Goal: Task Accomplishment & Management: Manage account settings

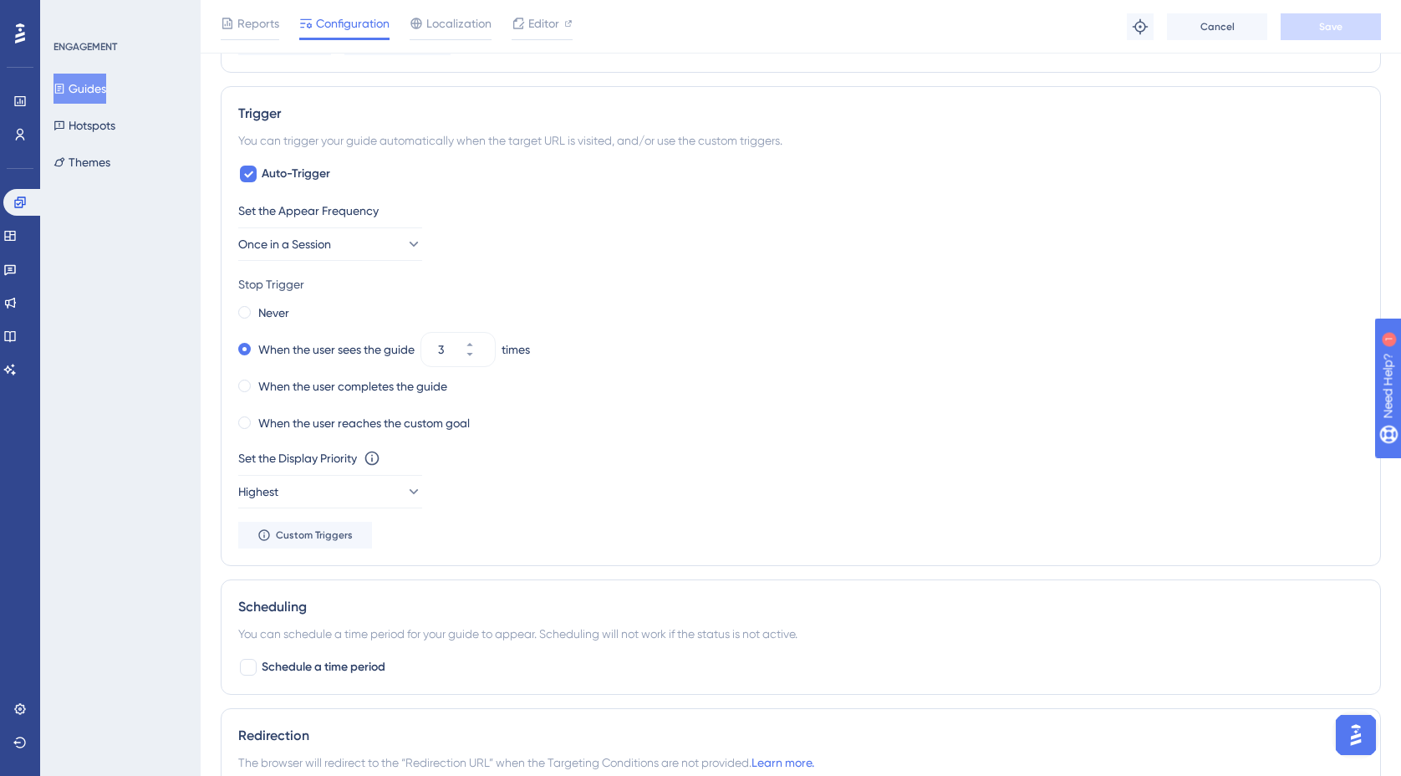
scroll to position [804, 0]
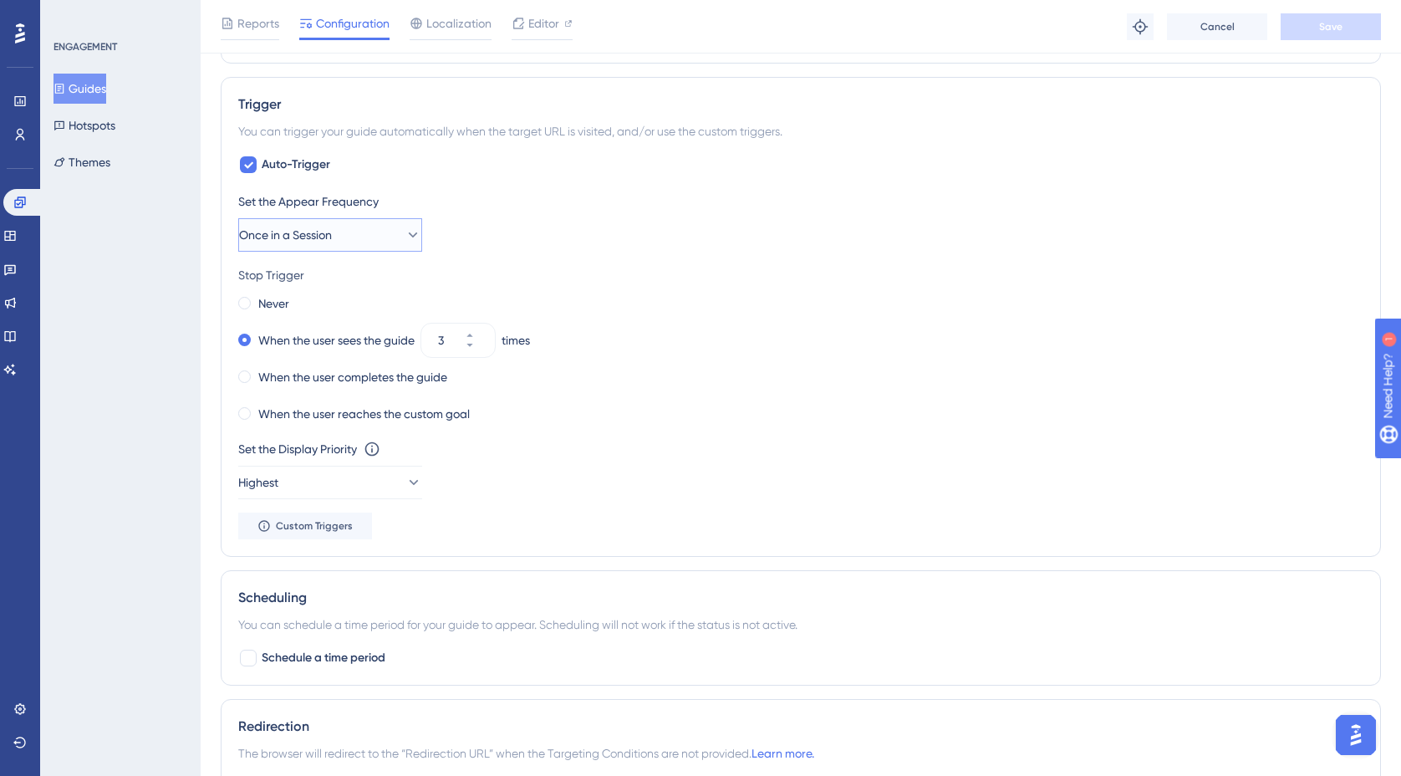
click at [404, 230] on icon at bounding box center [412, 234] width 17 height 17
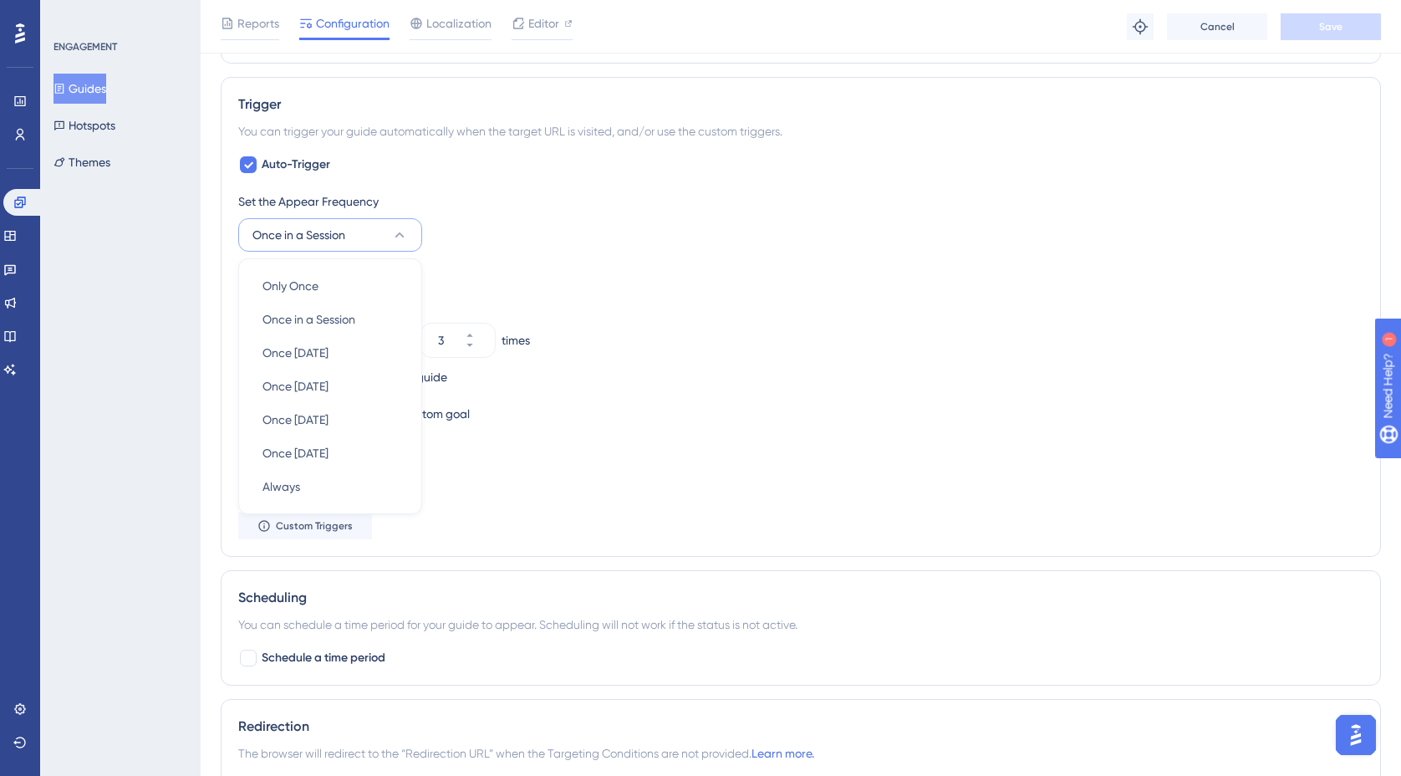
click at [511, 222] on div "Set the Appear Frequency Once in a Session Only Once Only Once Once in a Sessio…" at bounding box center [800, 221] width 1125 height 60
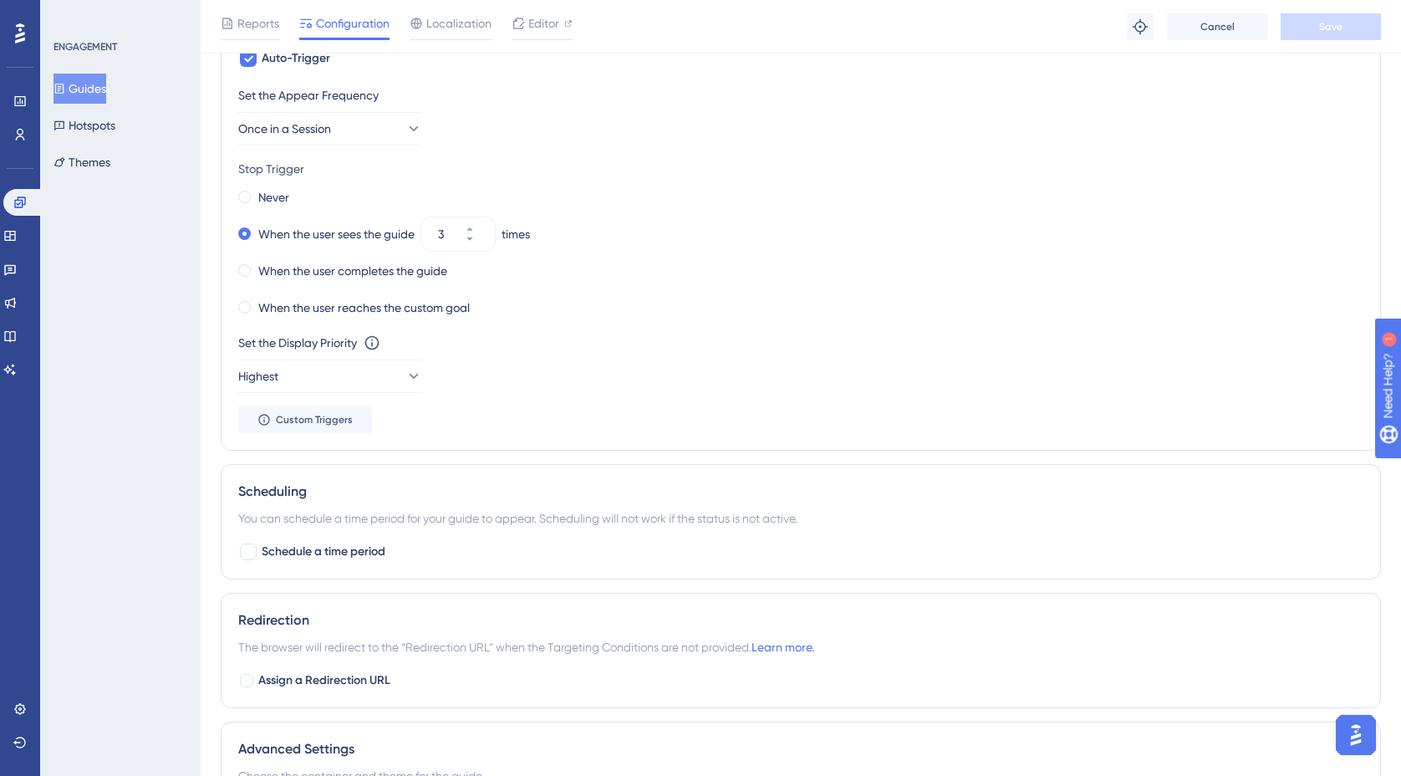
scroll to position [911, 0]
click at [404, 374] on icon at bounding box center [412, 375] width 17 height 17
click at [348, 430] on div "Low Low" at bounding box center [329, 425] width 135 height 33
click at [394, 384] on button "Low" at bounding box center [330, 375] width 184 height 33
click at [330, 446] on div "Medium Medium" at bounding box center [329, 459] width 135 height 33
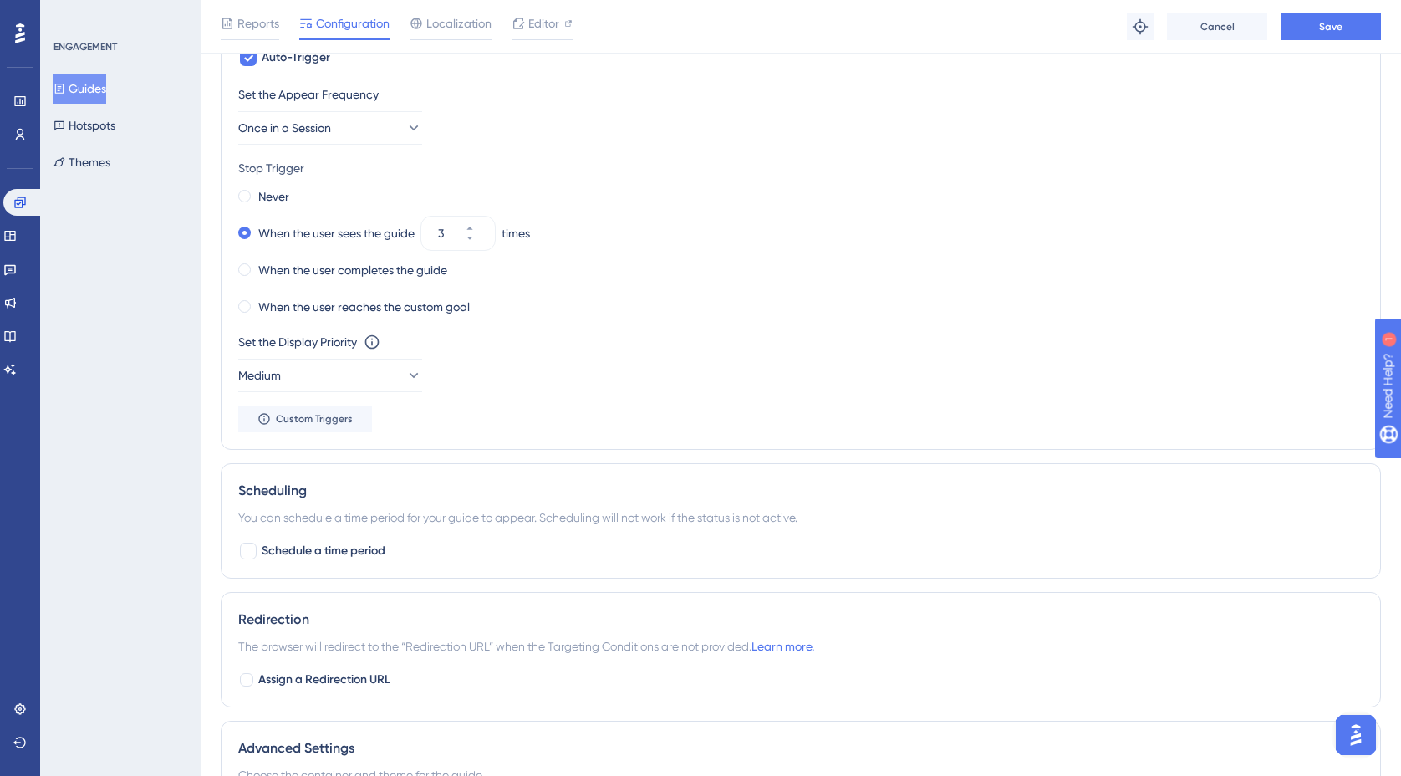
click at [582, 367] on div "Set the Display Priority This option will set the display priority between auto…" at bounding box center [800, 362] width 1125 height 60
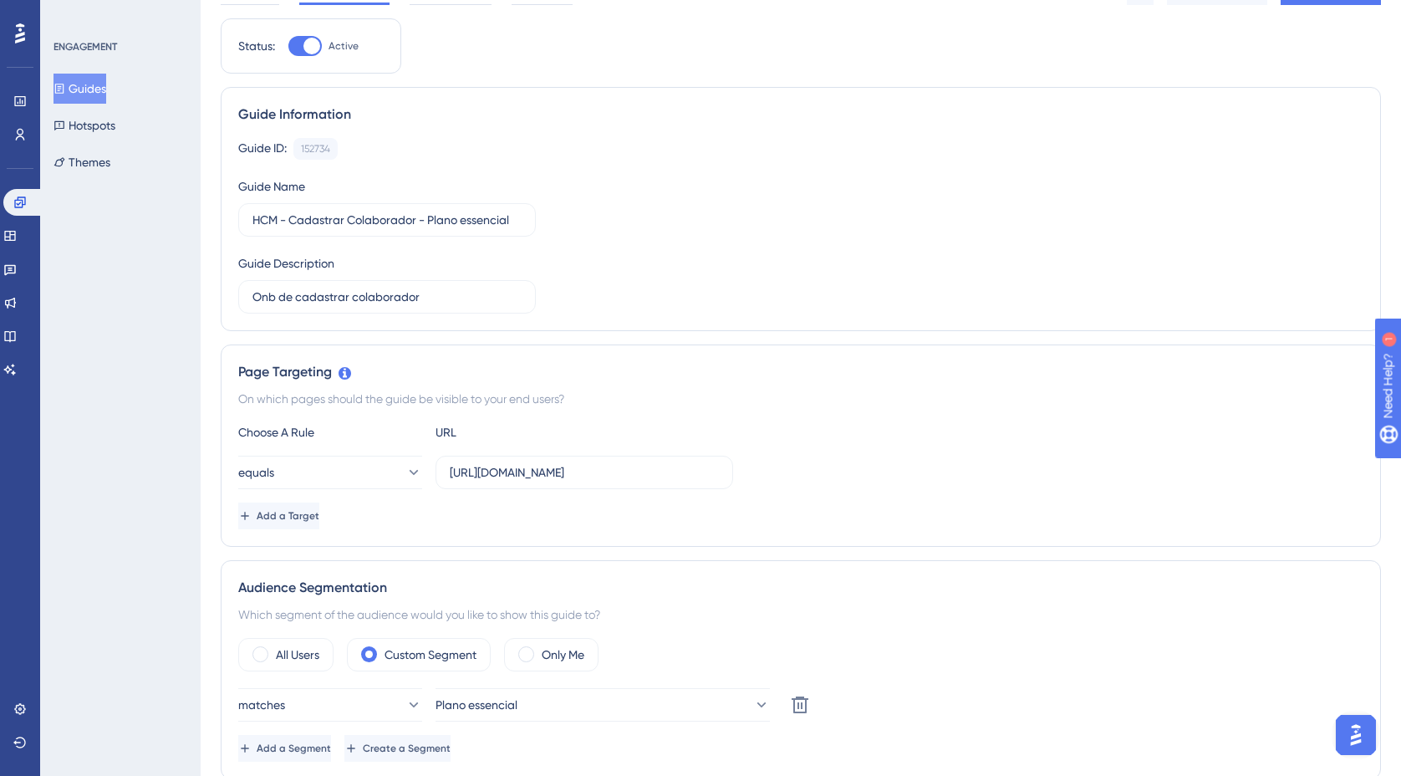
scroll to position [0, 0]
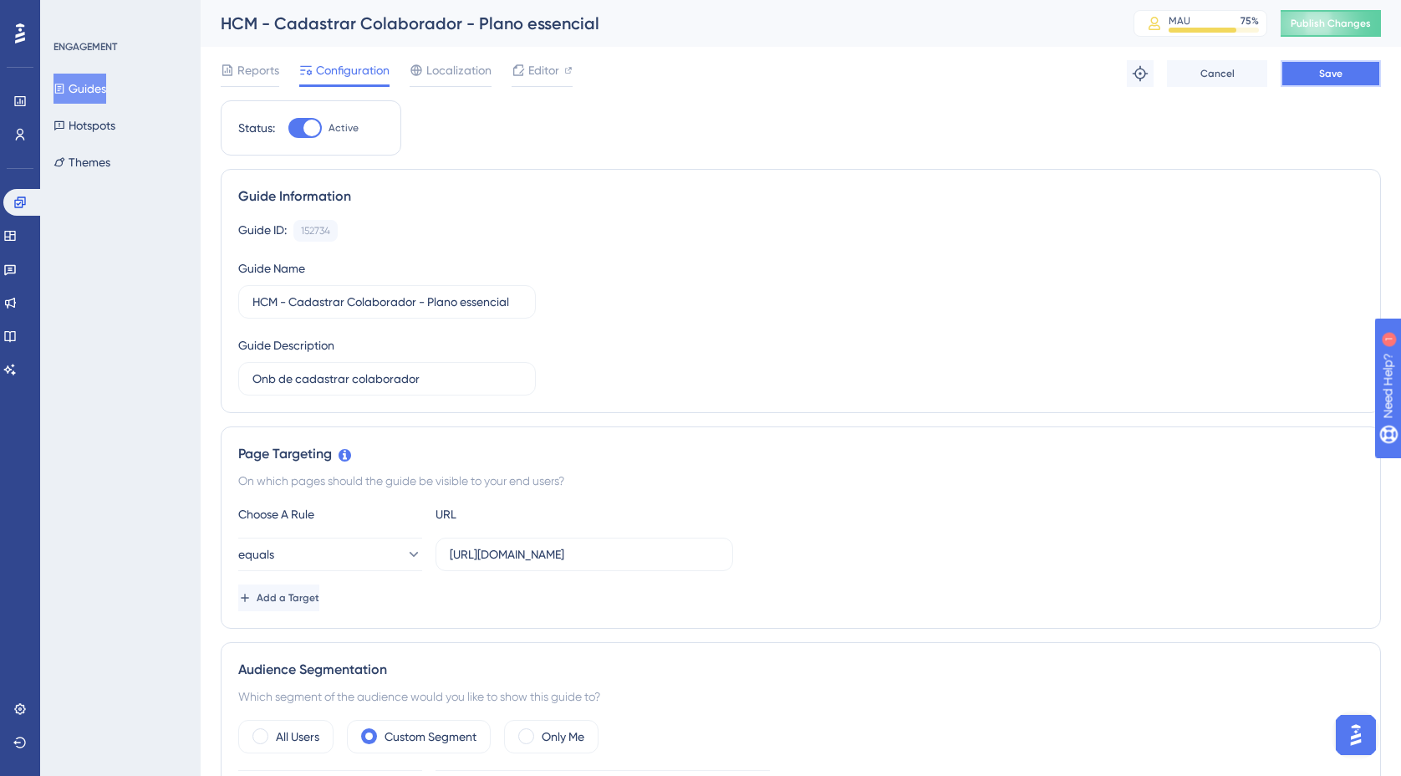
click at [1332, 81] on button "Save" at bounding box center [1330, 73] width 100 height 27
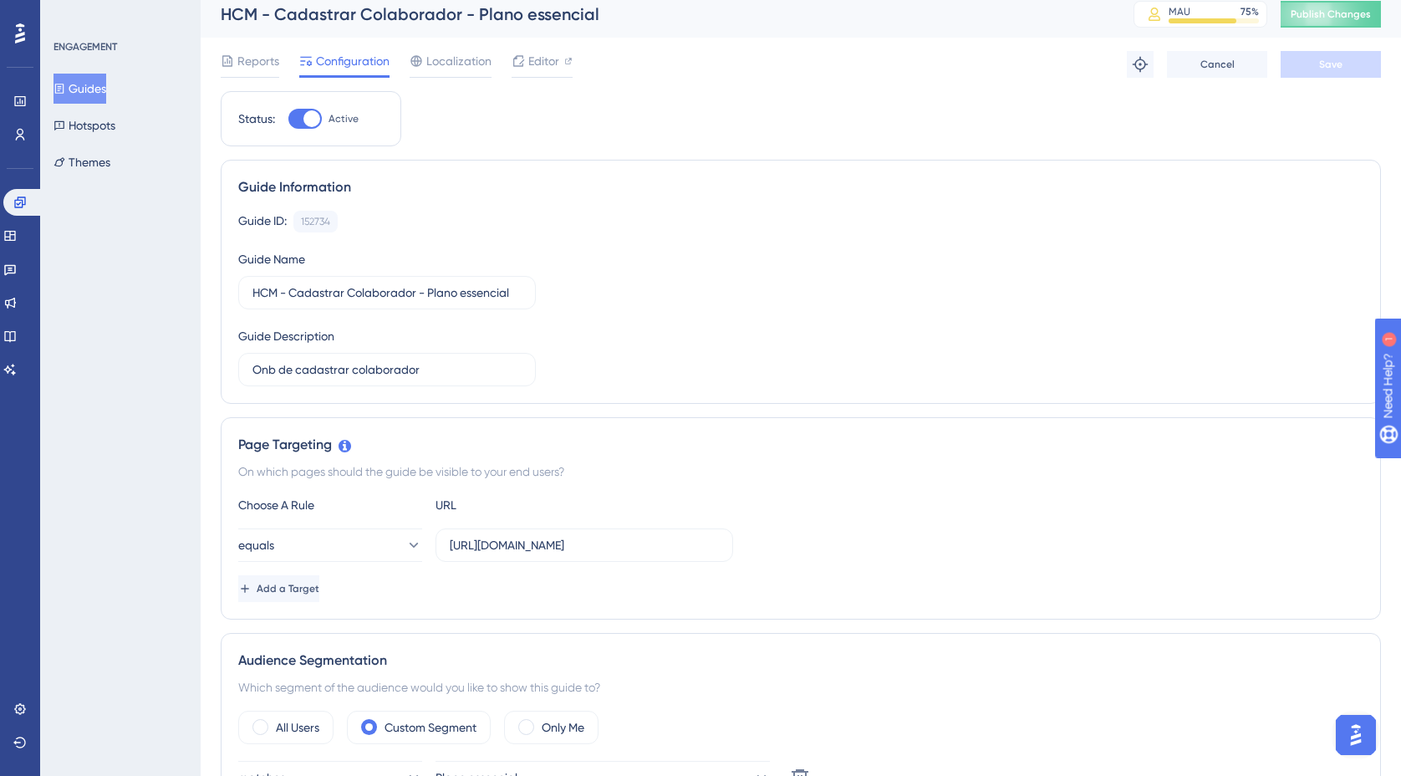
scroll to position [8, 0]
click at [106, 89] on button "Guides" at bounding box center [79, 89] width 53 height 30
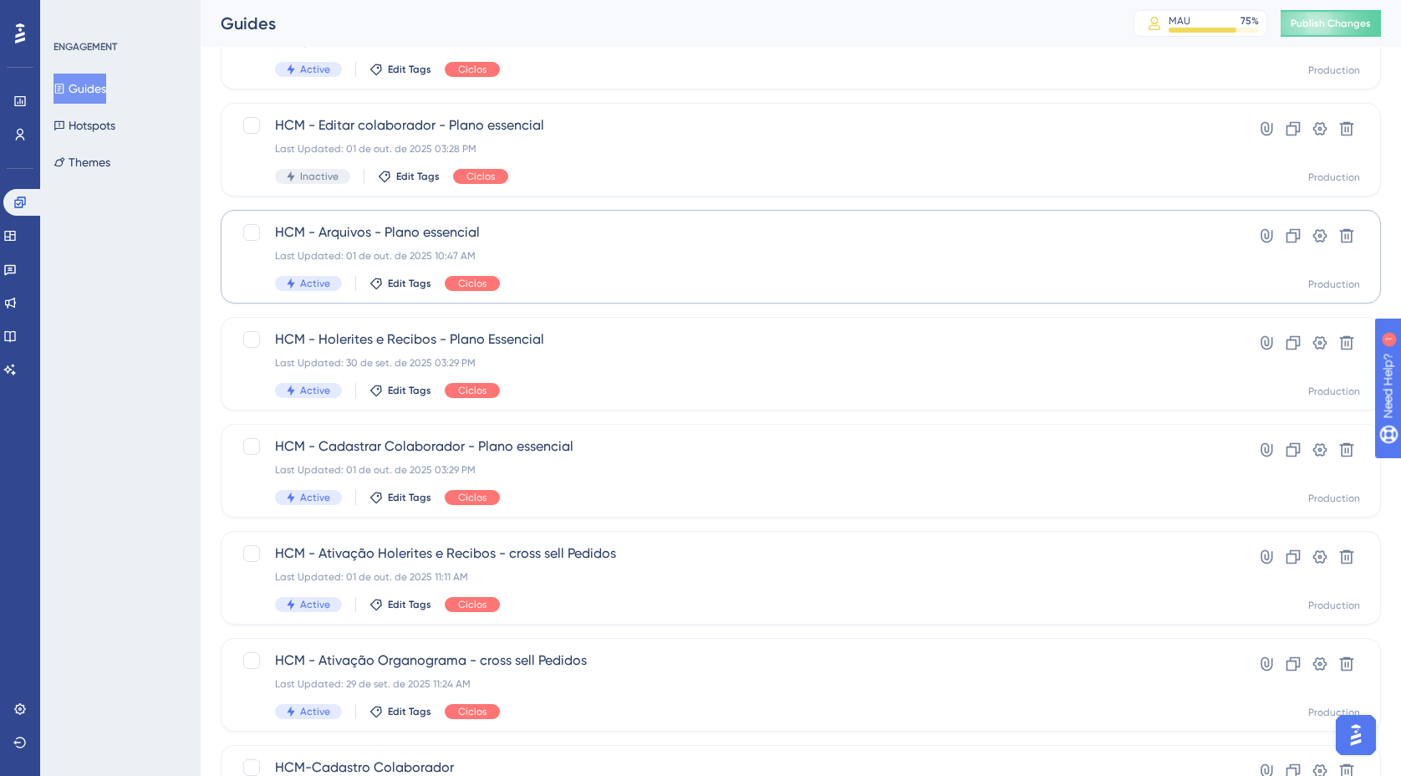
scroll to position [312, 0]
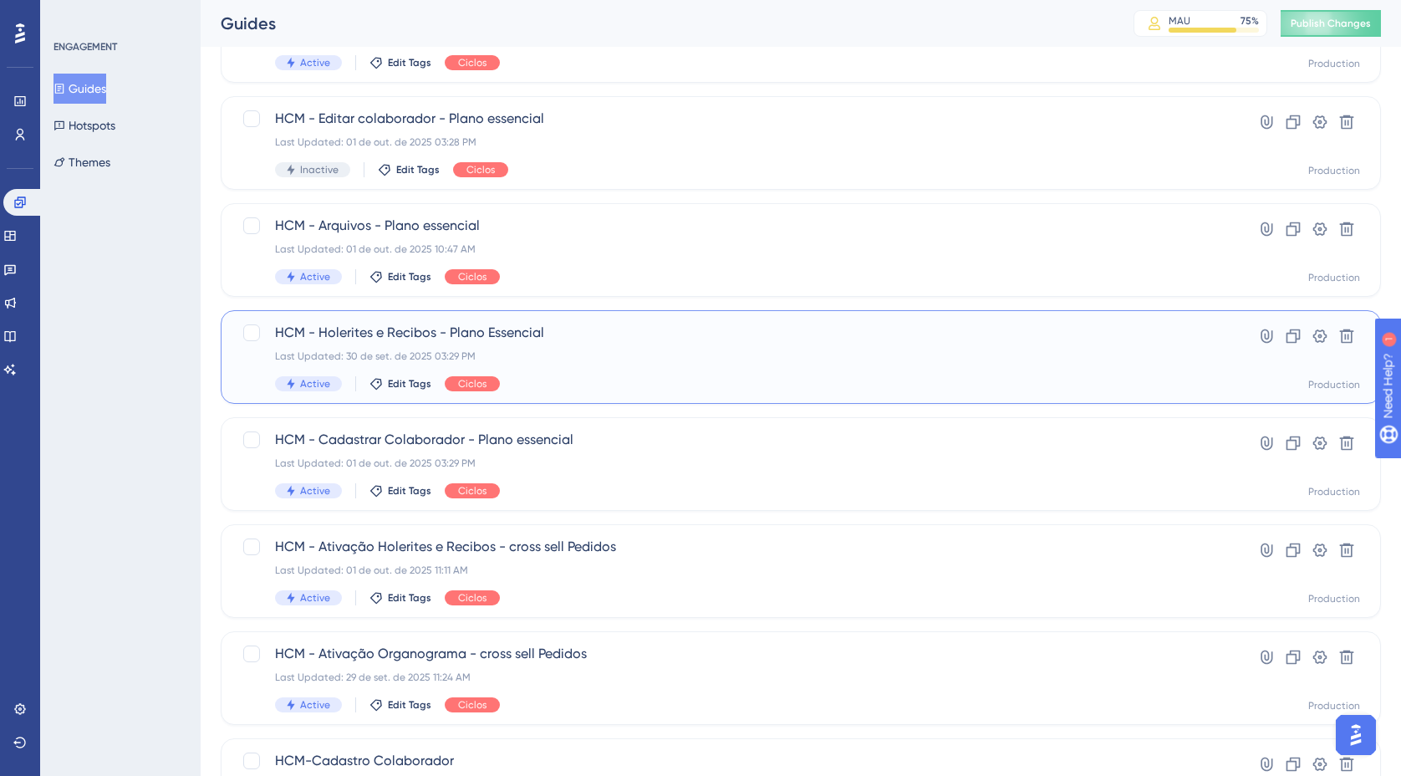
click at [586, 359] on div "Last Updated: 30 de set. de 2025 03:29 PM" at bounding box center [734, 355] width 918 height 13
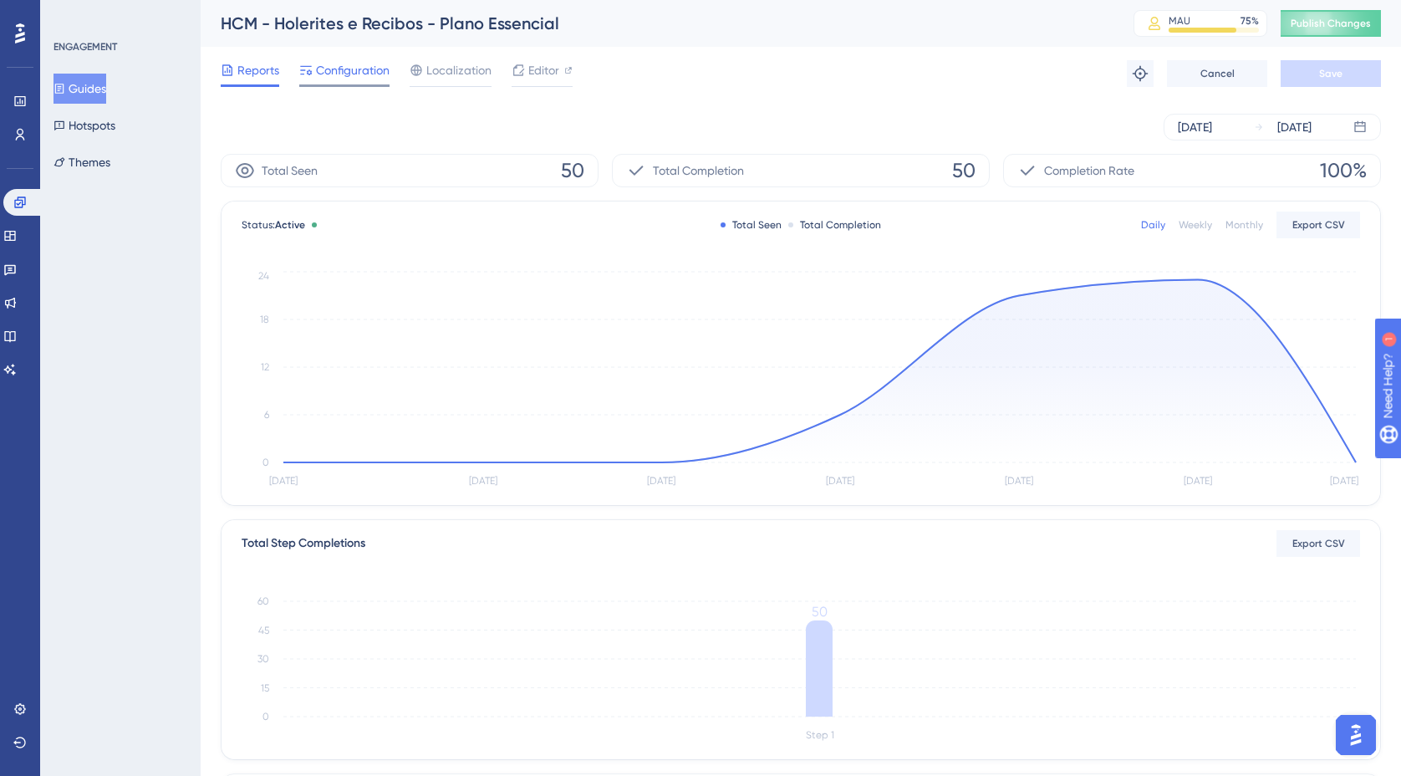
click at [357, 77] on span "Configuration" at bounding box center [353, 70] width 74 height 20
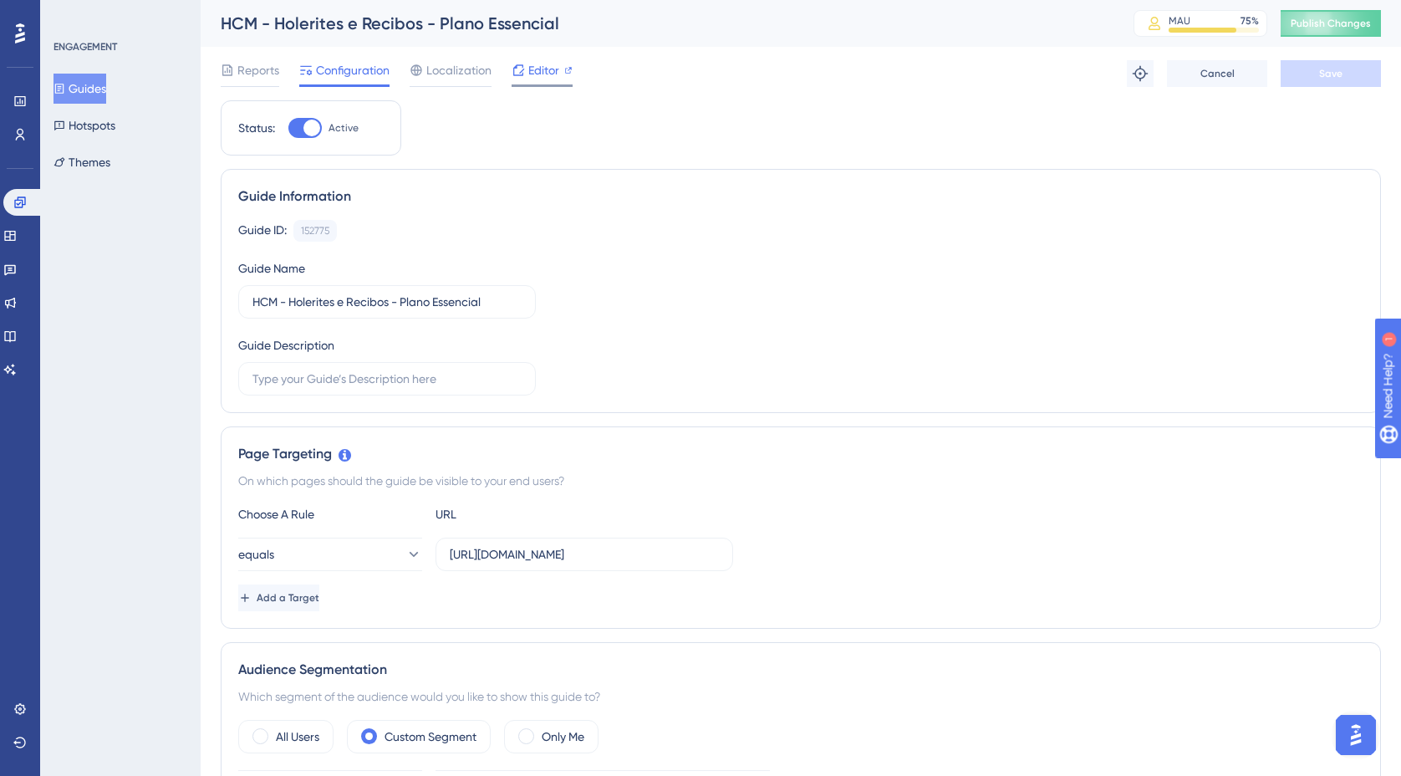
click at [543, 69] on span "Editor" at bounding box center [543, 70] width 31 height 20
click at [1311, 27] on span "Publish Changes" at bounding box center [1330, 23] width 80 height 13
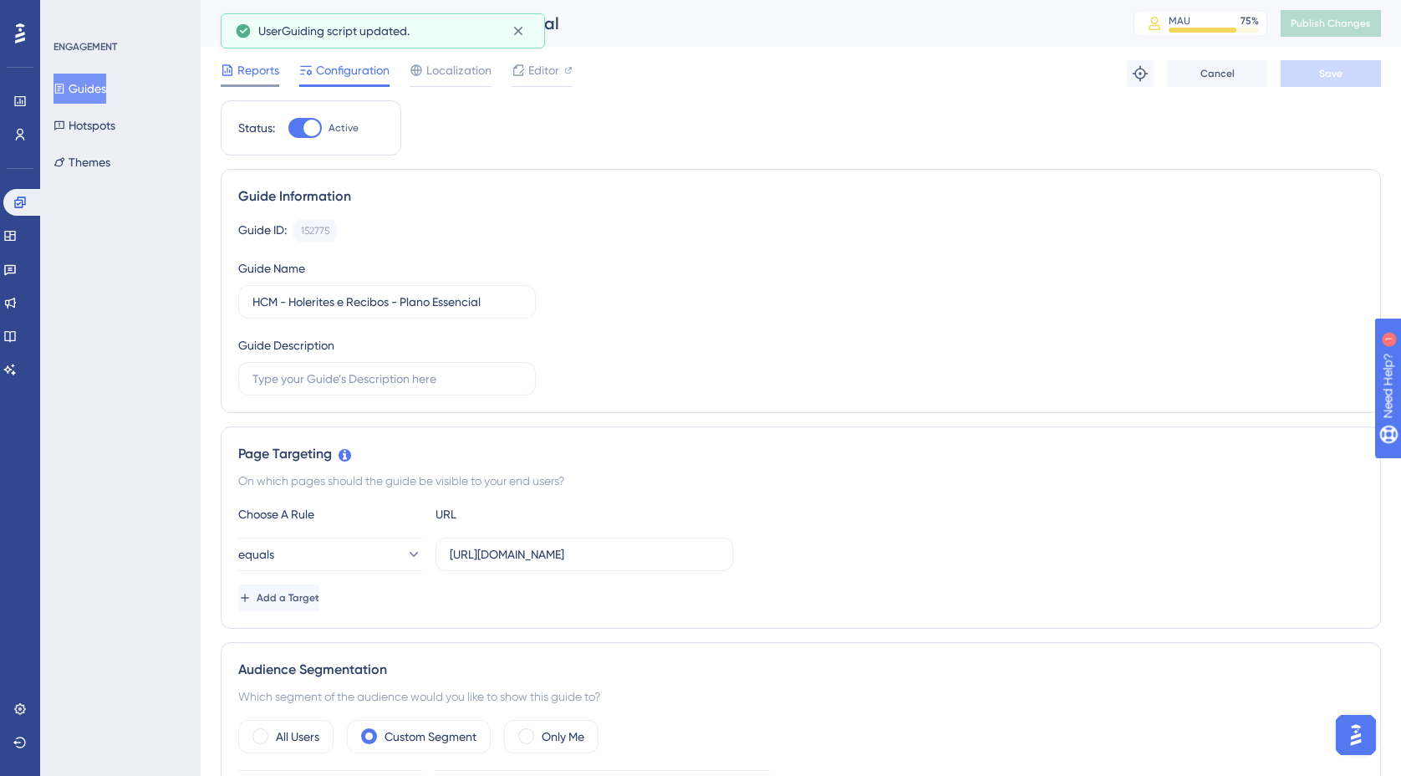
click at [262, 70] on span "Reports" at bounding box center [258, 70] width 42 height 20
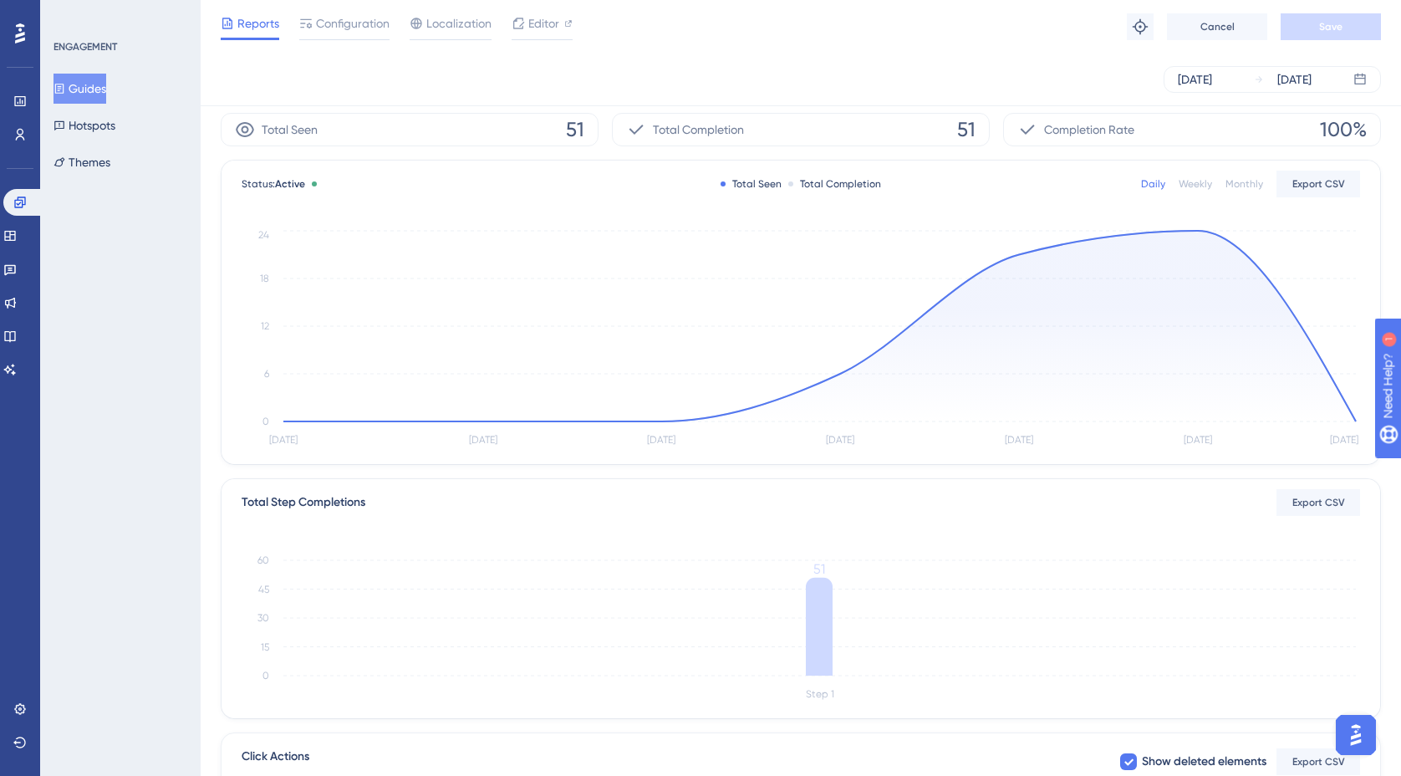
scroll to position [16, 0]
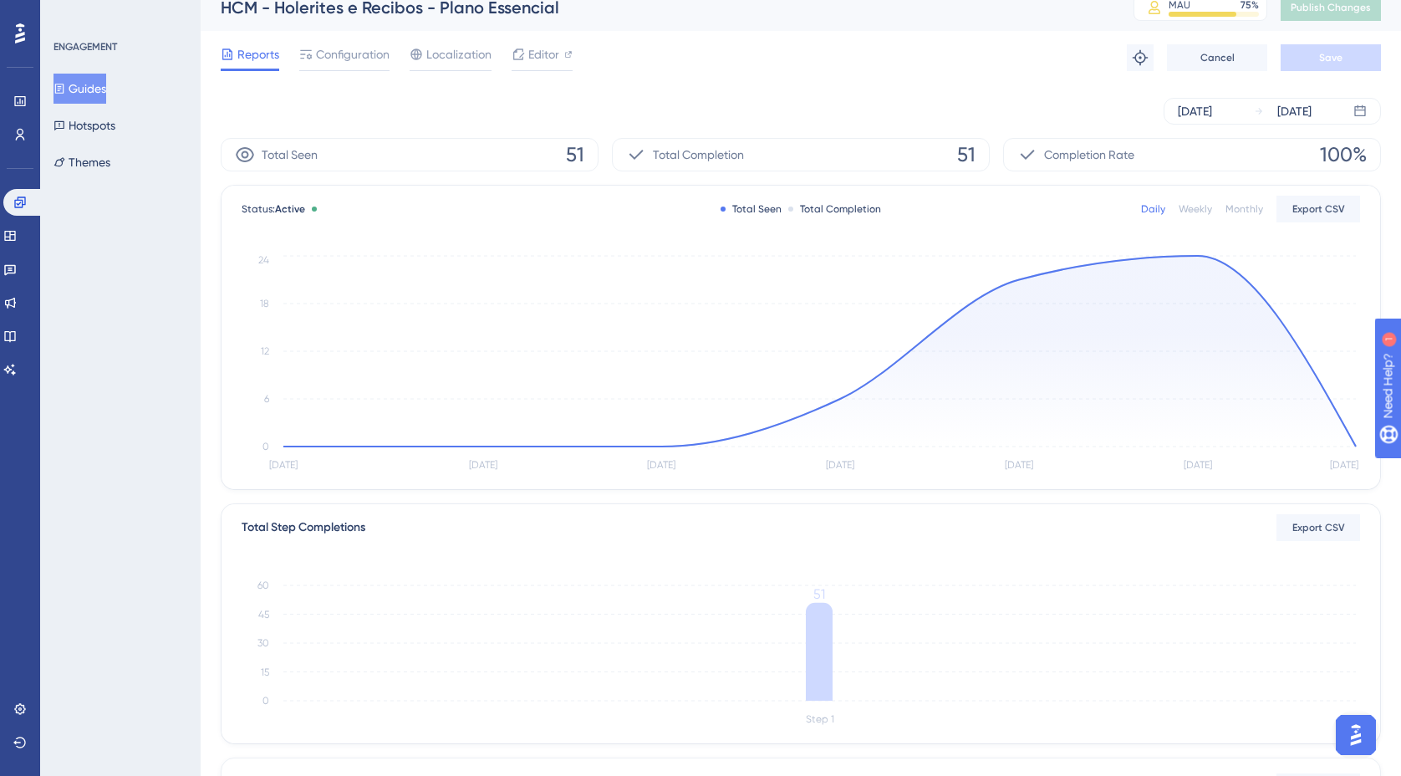
click at [364, 33] on div "Reports Configuration Localization Editor Troubleshoot Cancel Save" at bounding box center [801, 57] width 1160 height 53
click at [361, 56] on span "Configuration" at bounding box center [353, 54] width 74 height 20
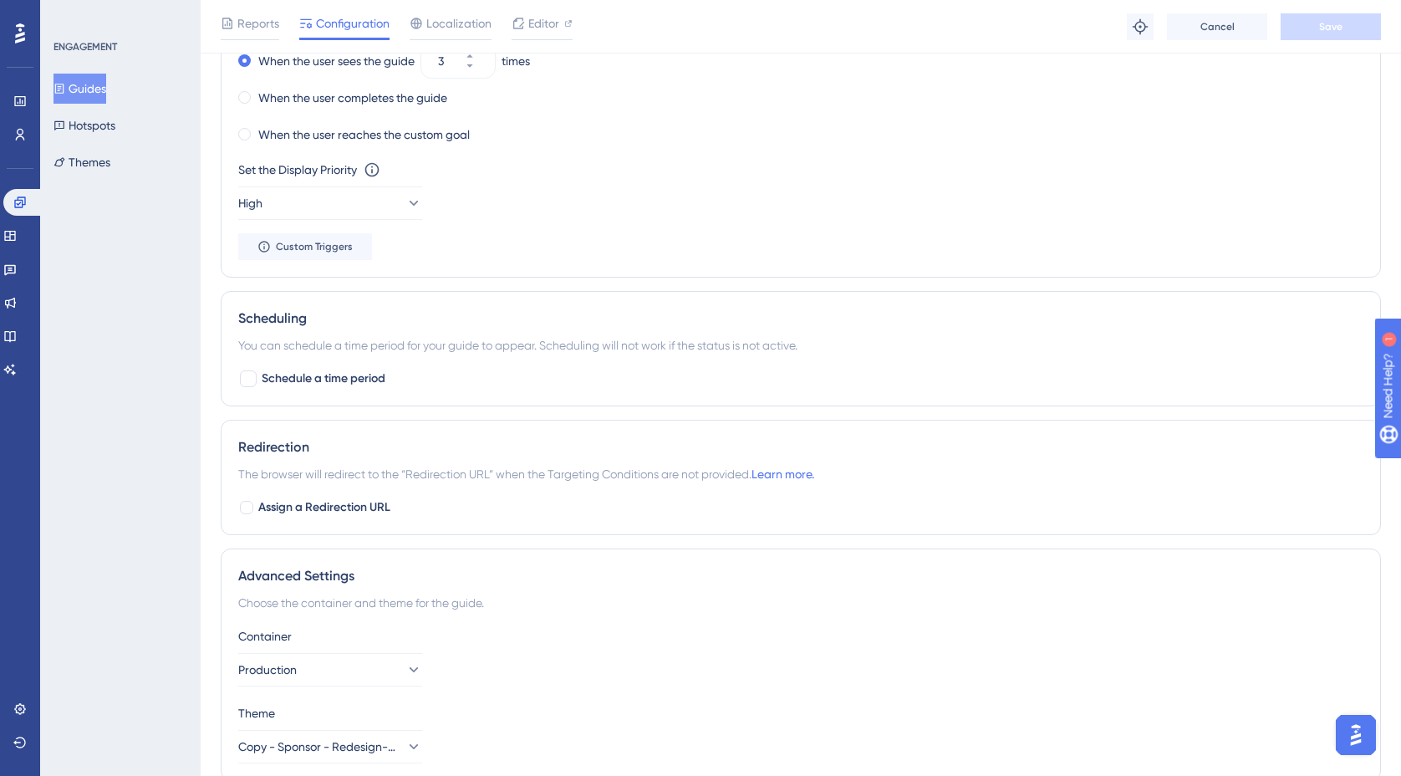
scroll to position [1102, 0]
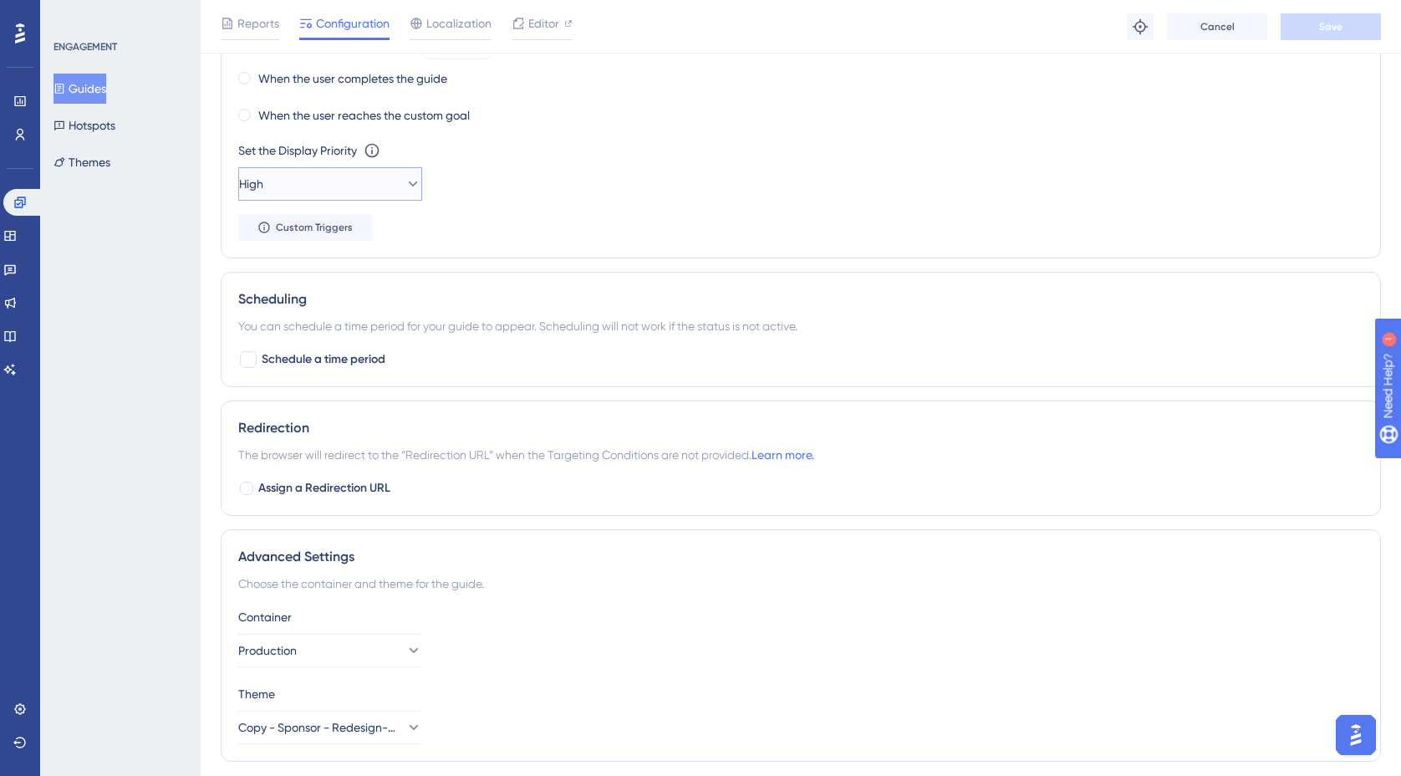
click at [404, 190] on icon at bounding box center [412, 183] width 17 height 17
click at [330, 332] on div "Highest Highest" at bounding box center [329, 334] width 135 height 33
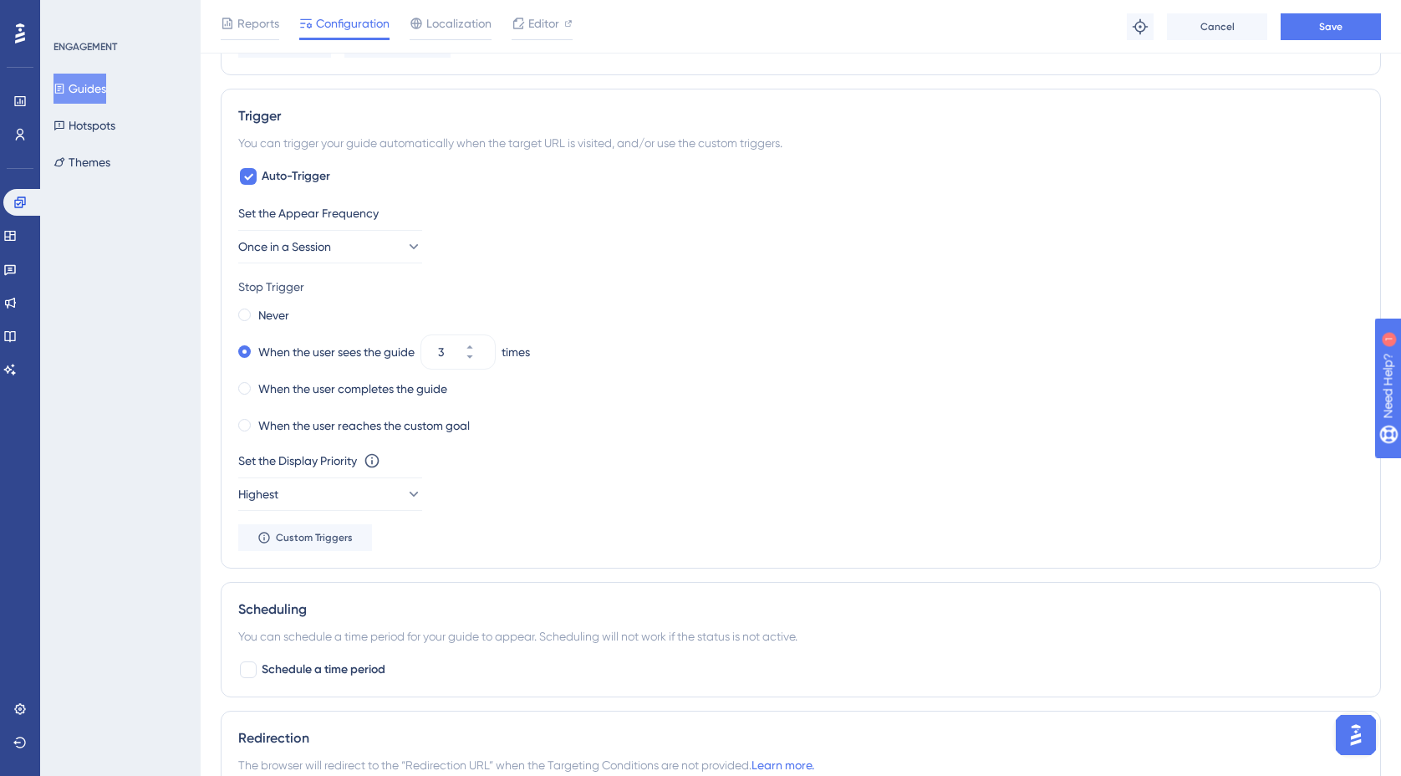
scroll to position [781, 0]
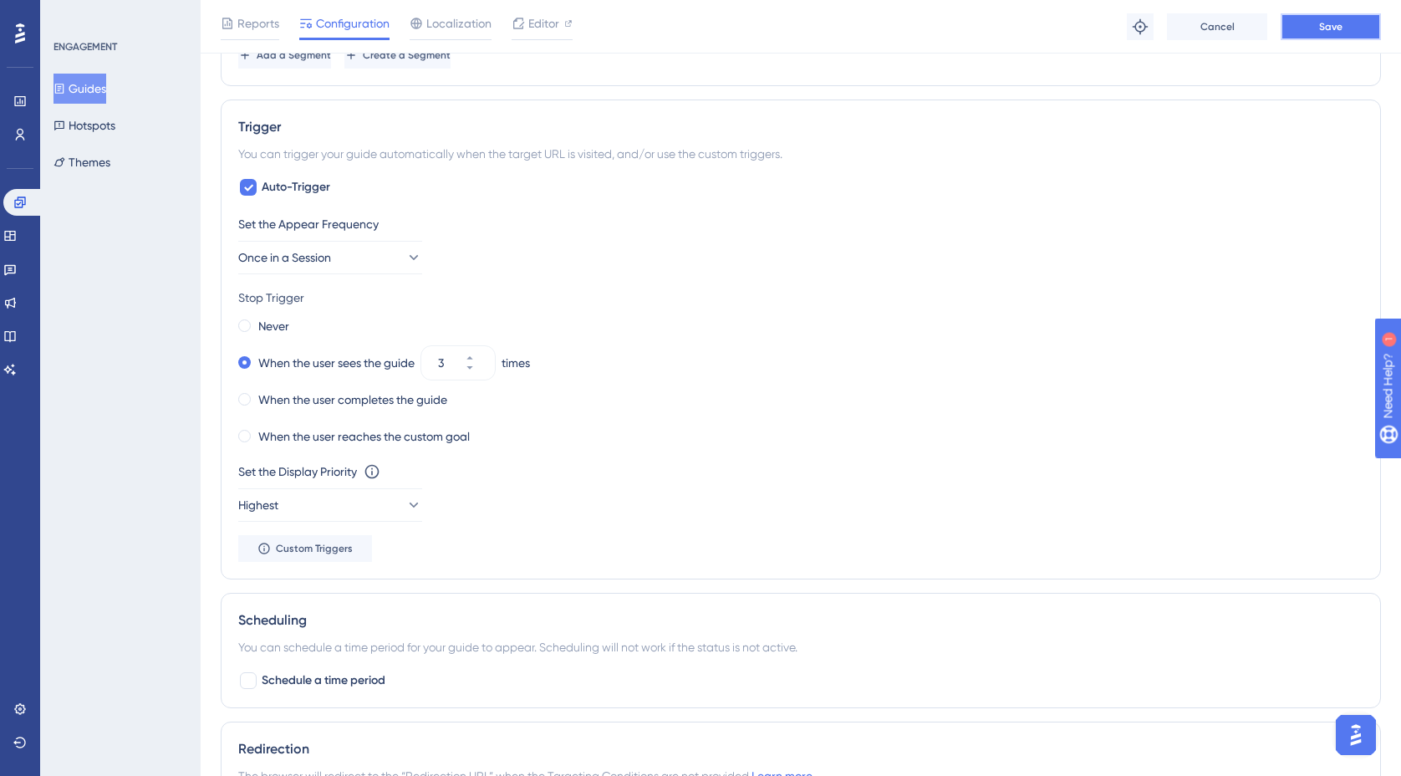
click at [1342, 30] on button "Save" at bounding box center [1330, 26] width 100 height 27
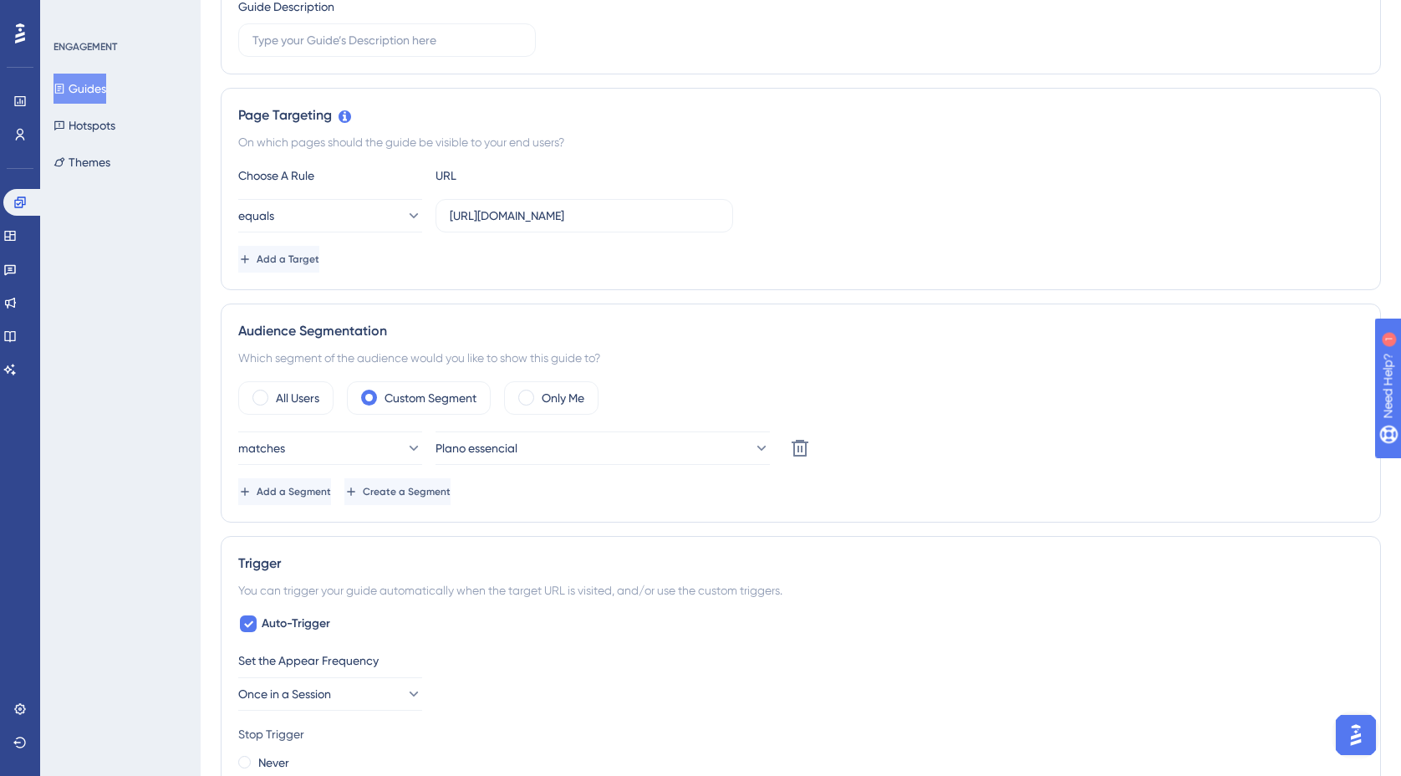
scroll to position [0, 0]
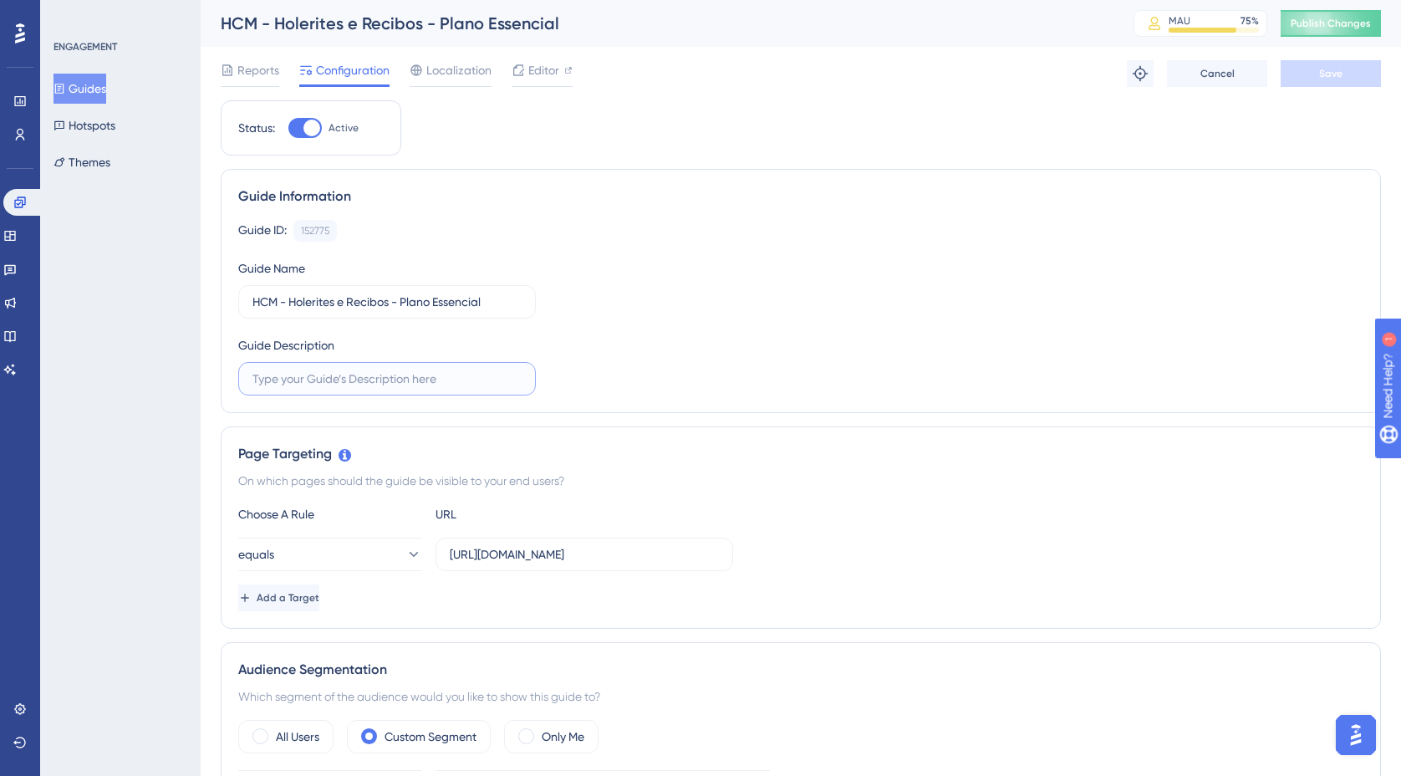
click at [446, 376] on input "text" at bounding box center [386, 378] width 269 height 18
drag, startPoint x: 405, startPoint y: 381, endPoint x: 414, endPoint y: 381, distance: 9.2
click at [414, 381] on input "Onboarding sobre distribuiçnao de re" at bounding box center [386, 378] width 269 height 18
click at [471, 381] on input "Onboarding sobre distribuição de re" at bounding box center [386, 378] width 269 height 18
type input "Onboarding sobre distribuição de recibos"
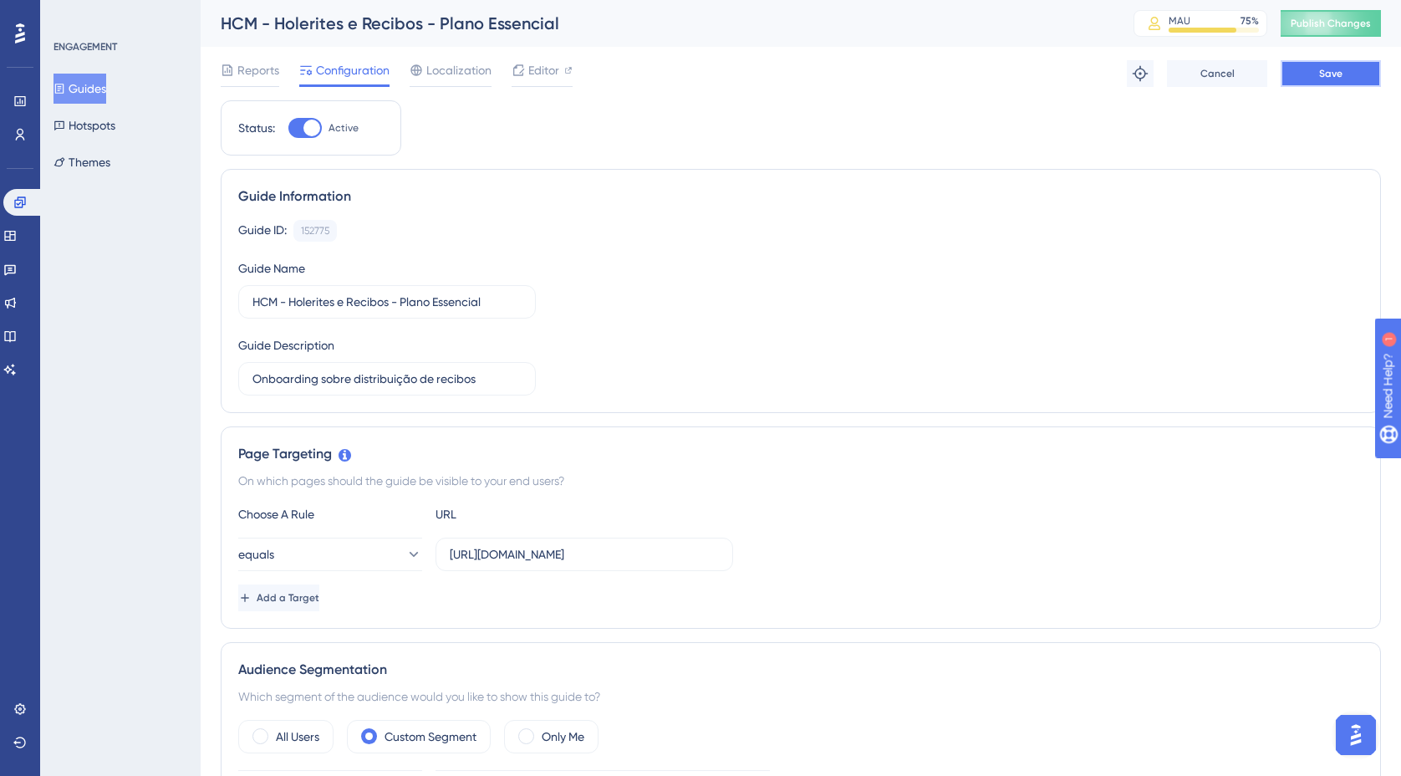
click at [1329, 70] on span "Save" at bounding box center [1330, 73] width 23 height 13
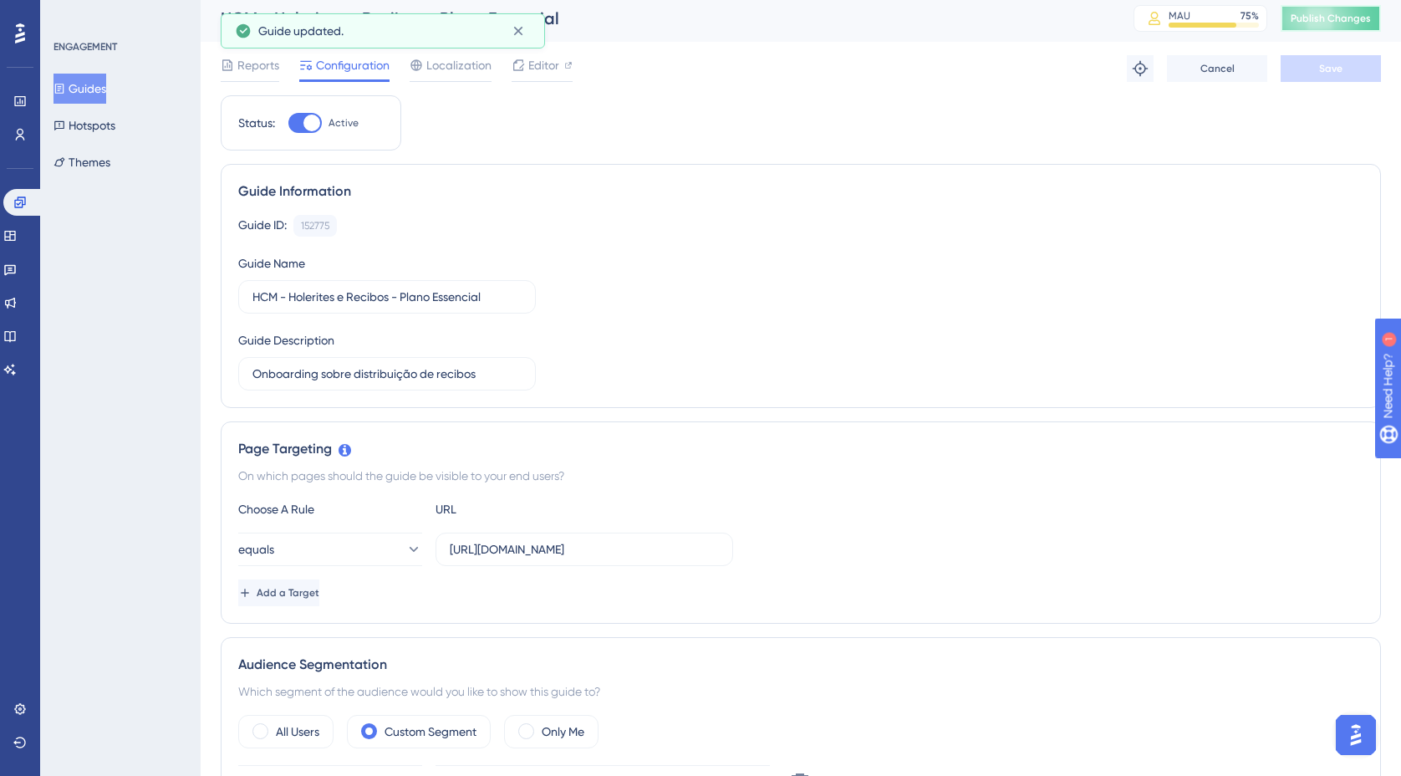
scroll to position [7, 0]
click at [1342, 15] on span "Publish Changes" at bounding box center [1330, 16] width 80 height 13
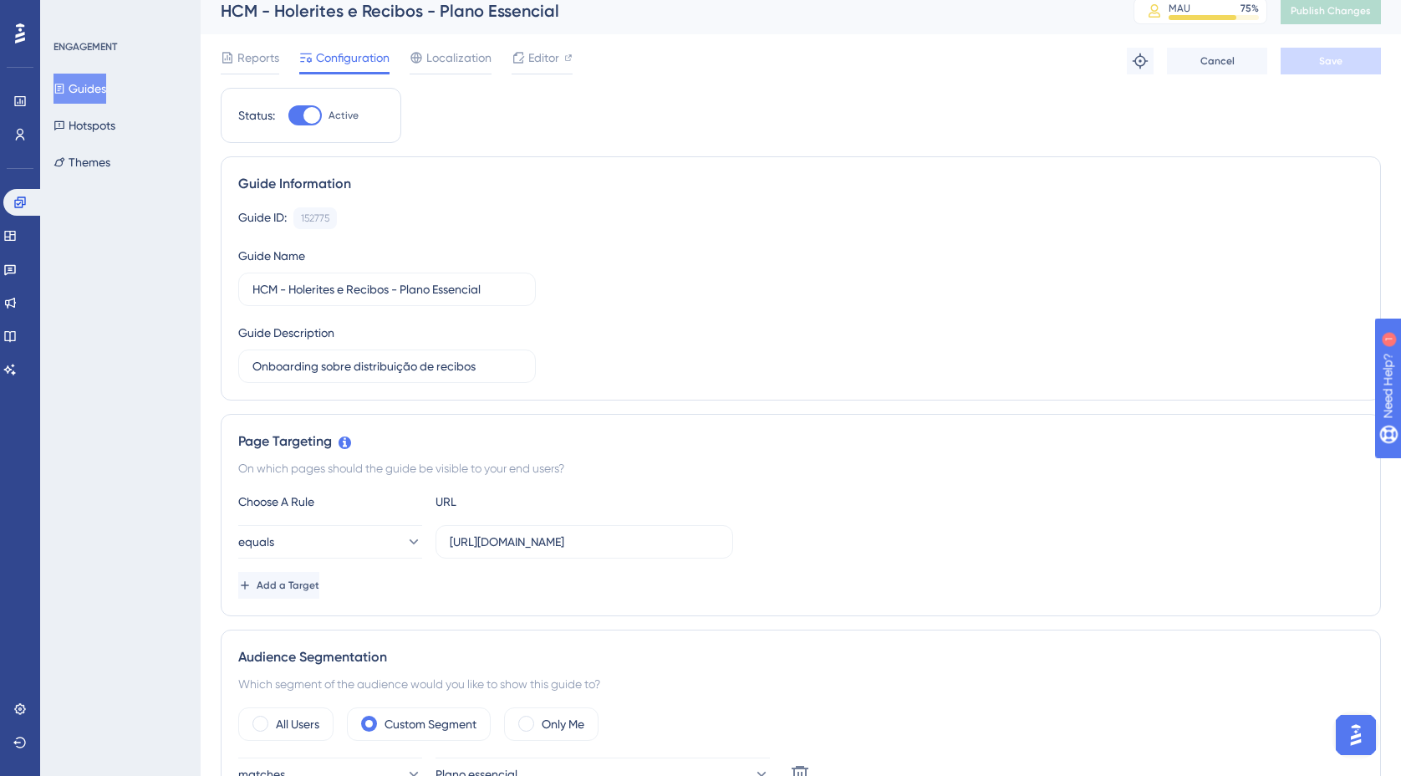
scroll to position [0, 0]
